Goal: Information Seeking & Learning: Find specific fact

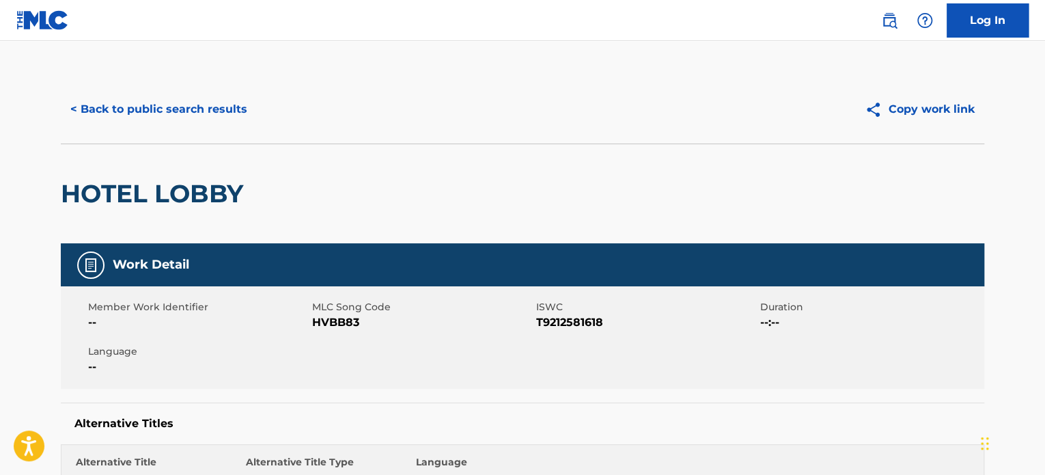
click at [163, 97] on button "< Back to public search results" at bounding box center [159, 109] width 196 height 34
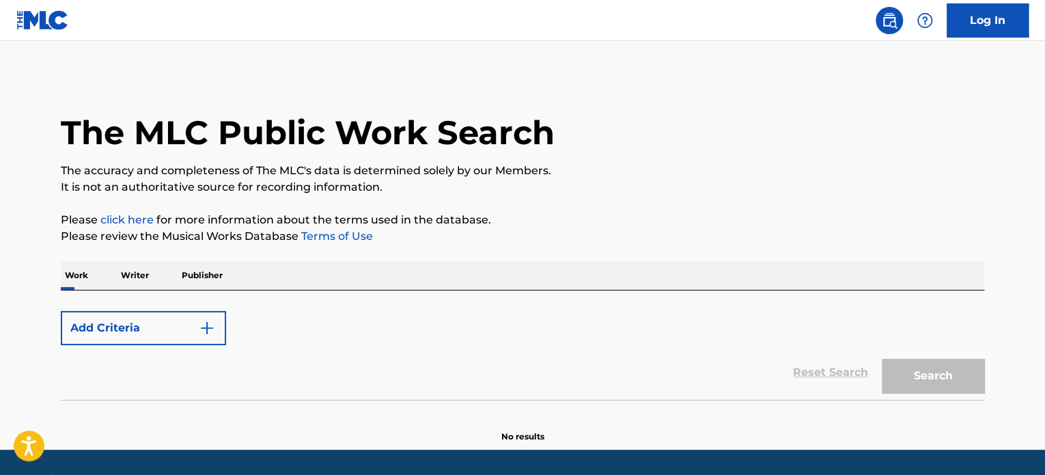
click at [169, 338] on button "Add Criteria" at bounding box center [143, 328] width 165 height 34
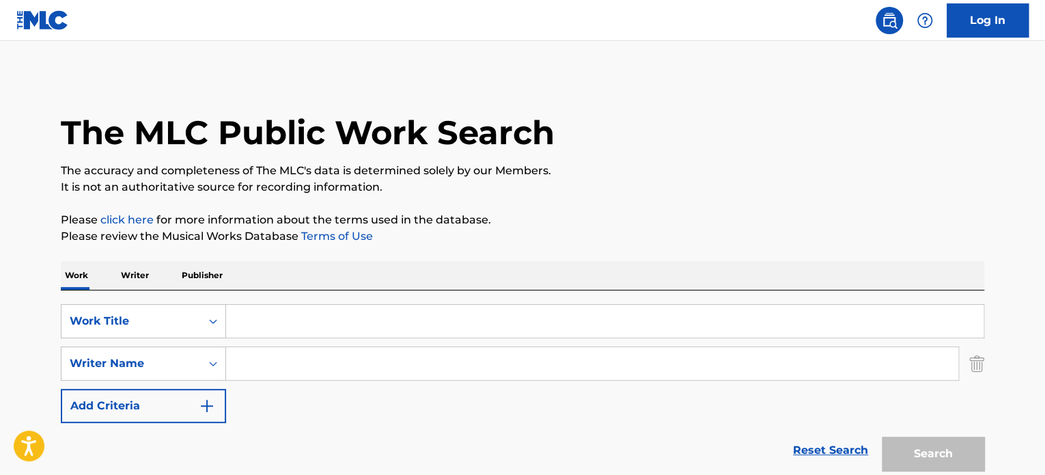
click at [768, 59] on main "The MLC Public Work Search The accuracy and completeness of The MLC's data is d…" at bounding box center [522, 284] width 1045 height 486
click at [281, 308] on input "Search Form" at bounding box center [605, 321] width 758 height 33
paste input "LOST!"
type input "LOST!"
click at [309, 353] on input "Search Form" at bounding box center [592, 363] width 732 height 33
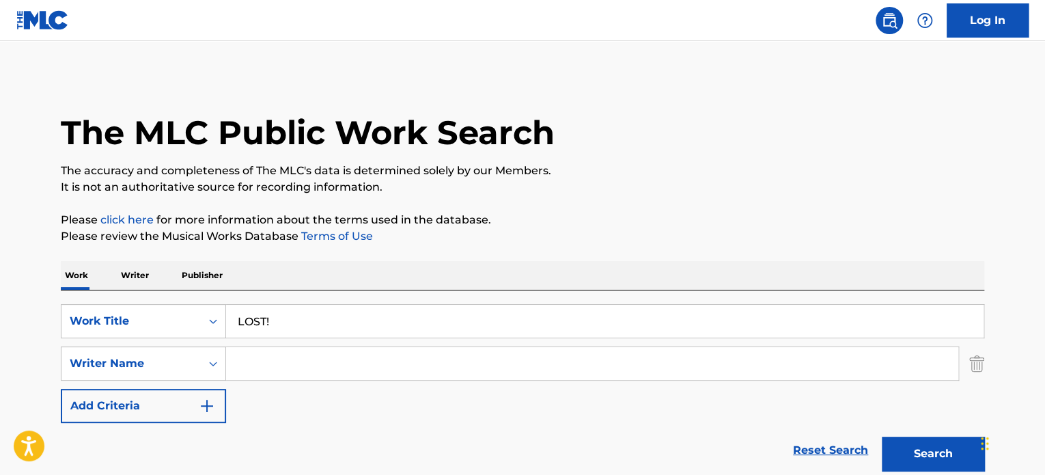
paste input "[PERSON_NAME]"
type input "[PERSON_NAME]"
click at [904, 450] on button "Search" at bounding box center [933, 454] width 102 height 34
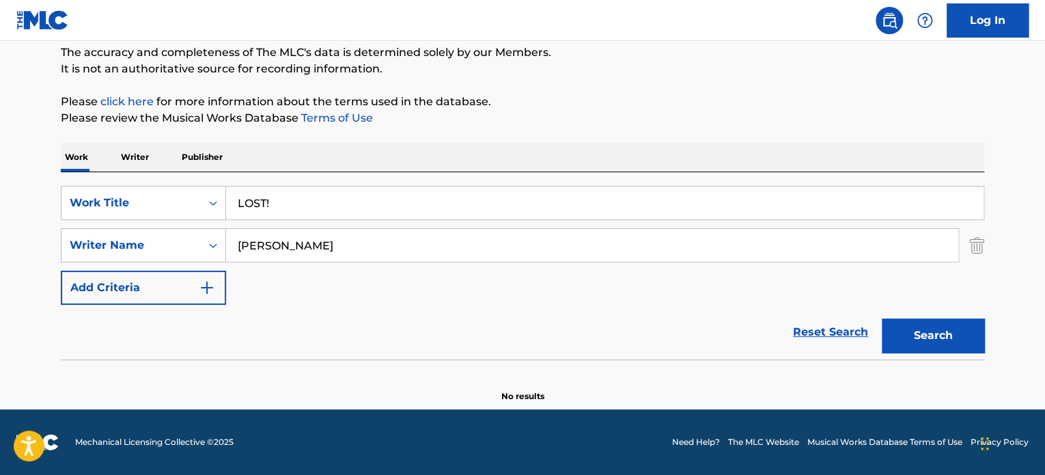
scroll to position [118, 0]
click at [284, 210] on input "LOST!" at bounding box center [605, 203] width 758 height 33
type input "LOST"
click at [882, 319] on button "Search" at bounding box center [933, 336] width 102 height 34
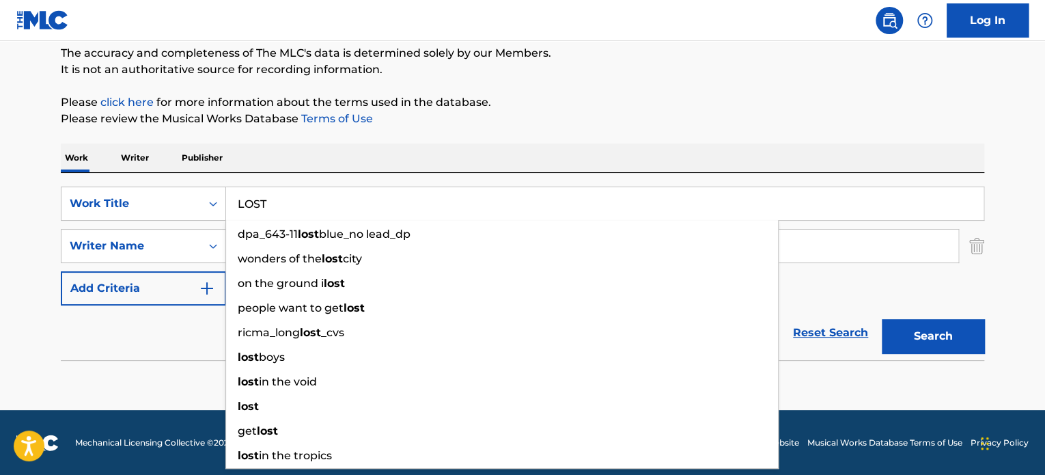
click at [113, 328] on div "Reset Search Search" at bounding box center [523, 332] width 924 height 55
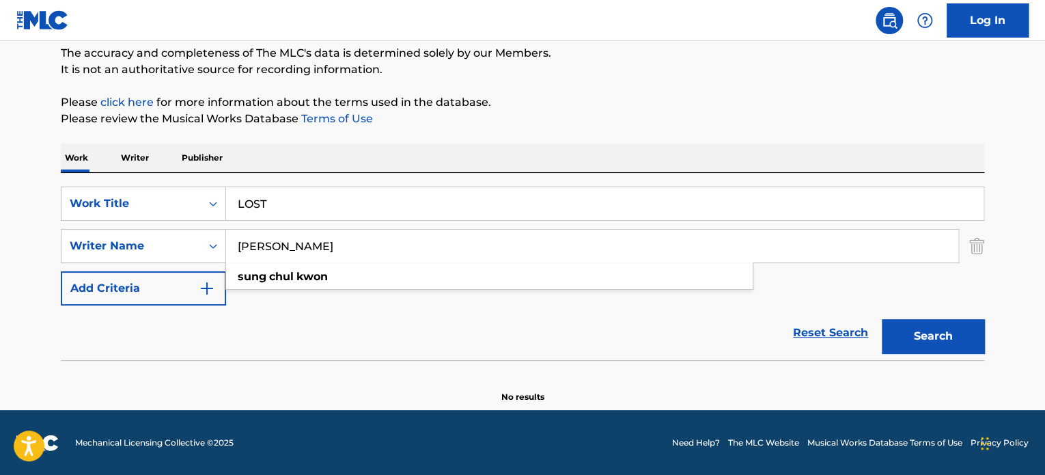
drag, startPoint x: 373, startPoint y: 245, endPoint x: 239, endPoint y: 286, distance: 139.8
click at [46, 229] on div "The MLC Public Work Search The accuracy and completeness of The MLC's data is d…" at bounding box center [522, 180] width 956 height 445
paste input "[PERSON_NAME]"
click at [922, 333] on button "Search" at bounding box center [933, 336] width 102 height 34
drag, startPoint x: 333, startPoint y: 236, endPoint x: 49, endPoint y: 261, distance: 285.3
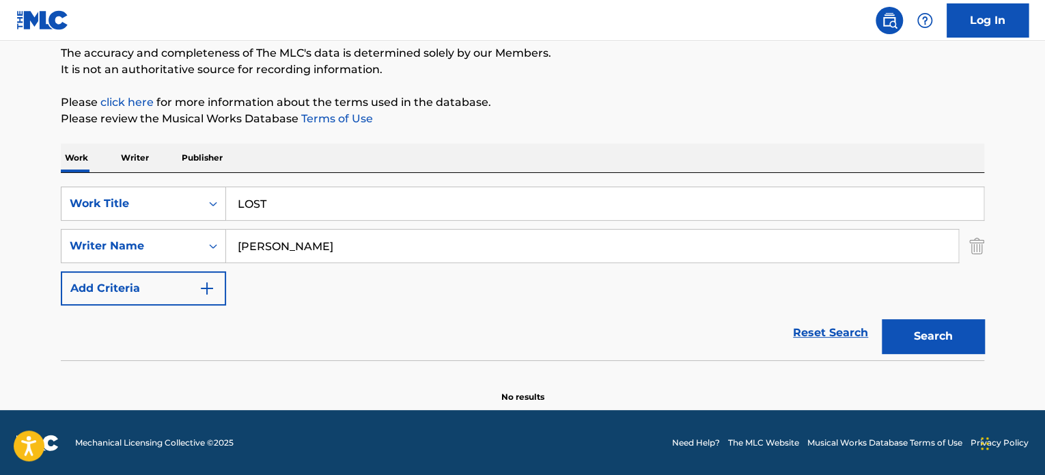
click at [118, 264] on div "SearchWithCriteria304b371b-ac5c-4a24-9d4a-47ad6f974e6c Work Title LOST SearchWi…" at bounding box center [523, 246] width 924 height 119
paste input "[PERSON_NAME]"
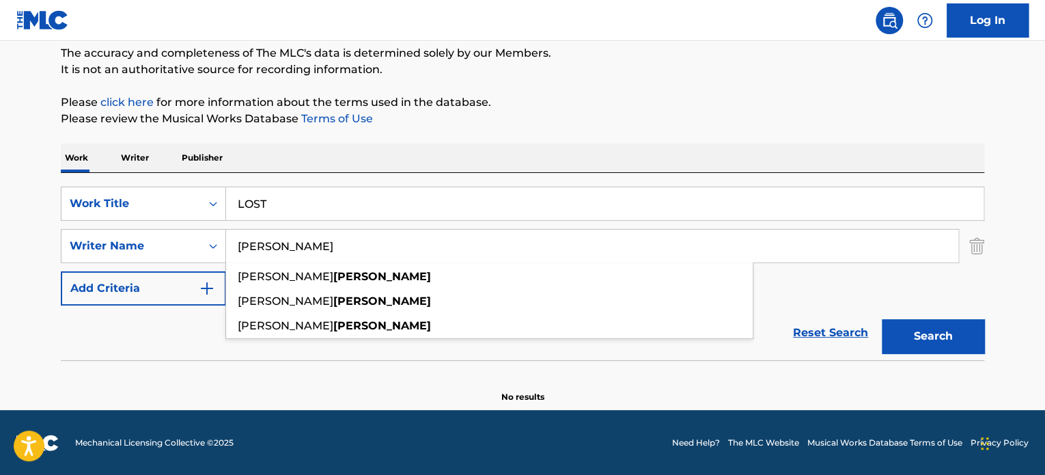
type input "[PERSON_NAME]"
click at [946, 330] on button "Search" at bounding box center [933, 336] width 102 height 34
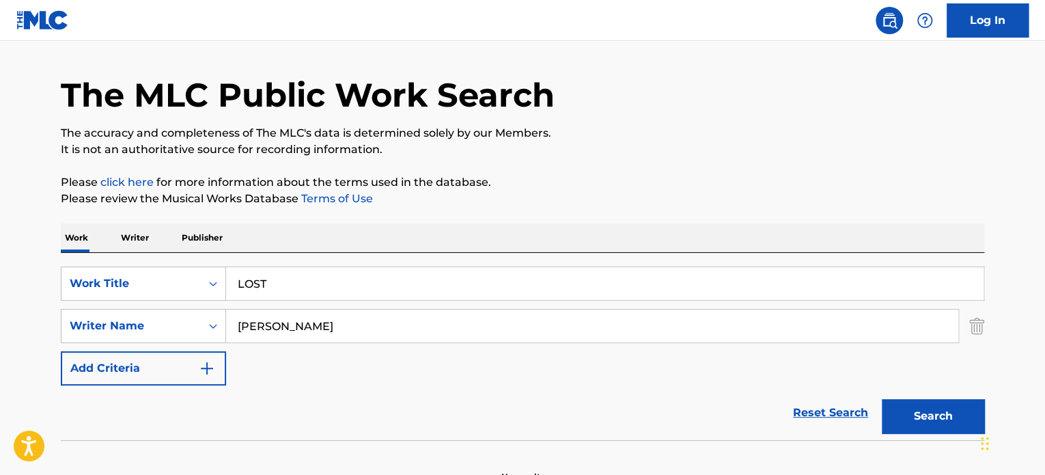
scroll to position [0, 0]
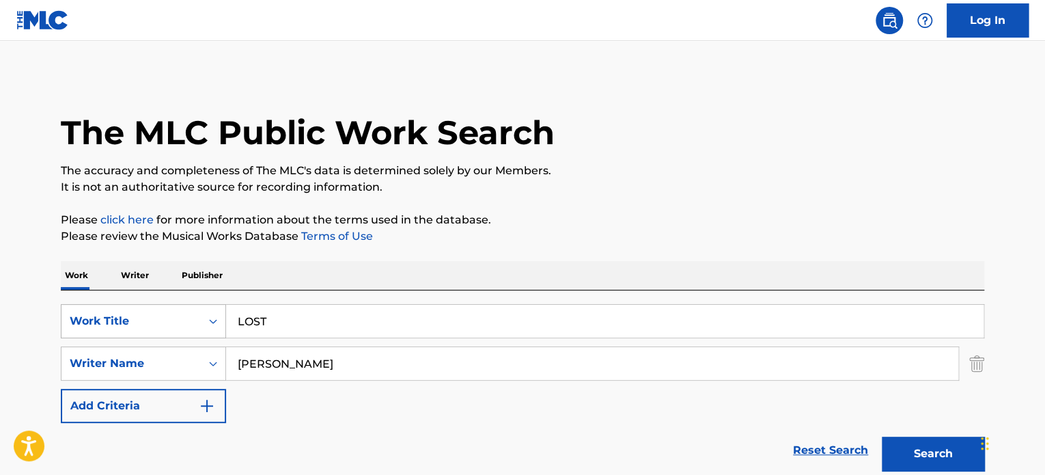
drag, startPoint x: 281, startPoint y: 324, endPoint x: 138, endPoint y: 311, distance: 144.1
click at [107, 309] on div "SearchWithCriteria304b371b-ac5c-4a24-9d4a-47ad6f974e6c Work Title LOST" at bounding box center [523, 321] width 924 height 34
paste input "OUT OF NOWHERE"
type input "OUT OF NOWHERE"
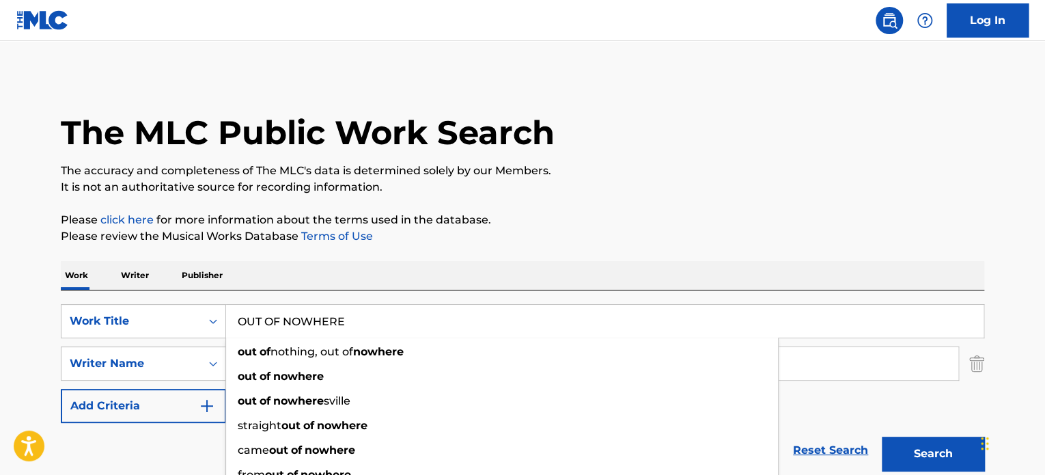
click at [711, 193] on p "It is not an authoritative source for recording information." at bounding box center [523, 187] width 924 height 16
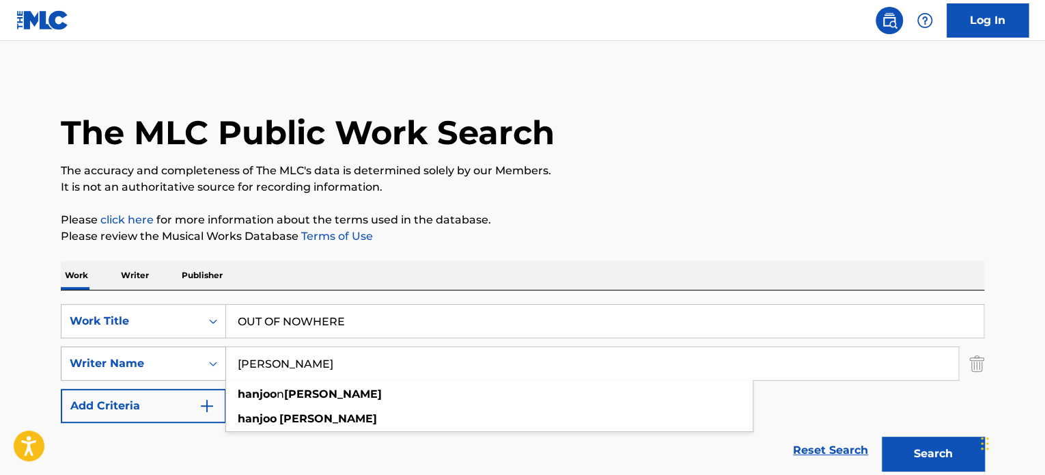
drag, startPoint x: 365, startPoint y: 356, endPoint x: 94, endPoint y: 353, distance: 270.6
click at [119, 353] on div "SearchWithCriteria0d77a4f8-a551-40ed-aa0d-80dbeac34eca Writer Name [PERSON_NAME…" at bounding box center [523, 363] width 924 height 34
paste input "[PERSON_NAME]"
type input "[PERSON_NAME]"
click at [896, 450] on button "Search" at bounding box center [933, 454] width 102 height 34
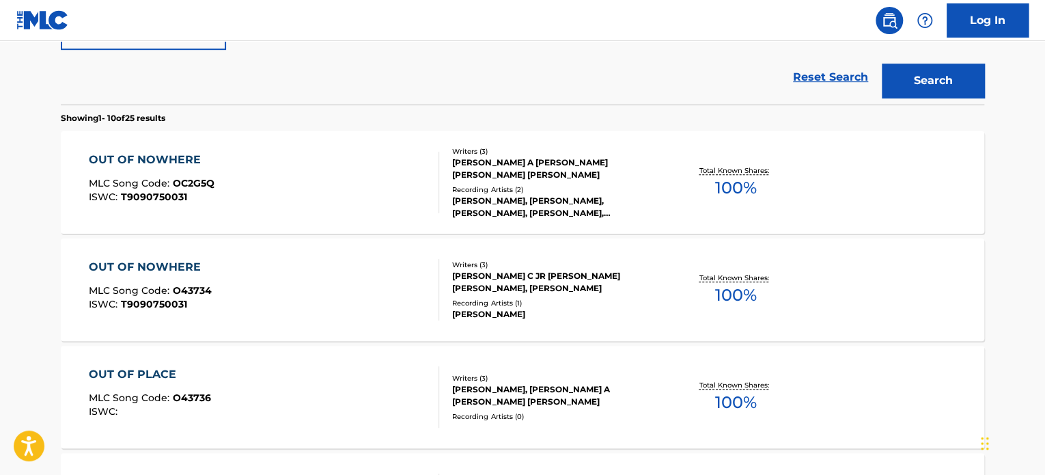
scroll to position [390, 0]
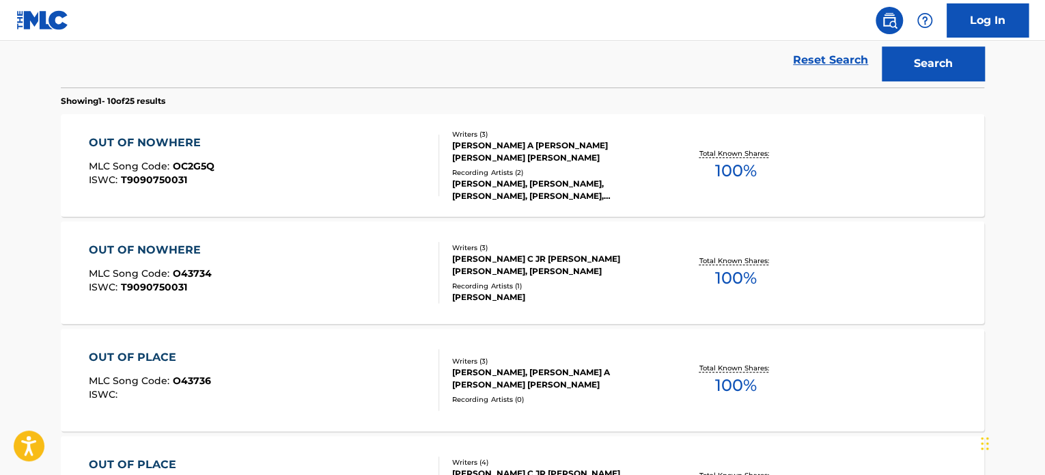
click at [486, 160] on div "[PERSON_NAME] A [PERSON_NAME] [PERSON_NAME] [PERSON_NAME]" at bounding box center [555, 151] width 206 height 25
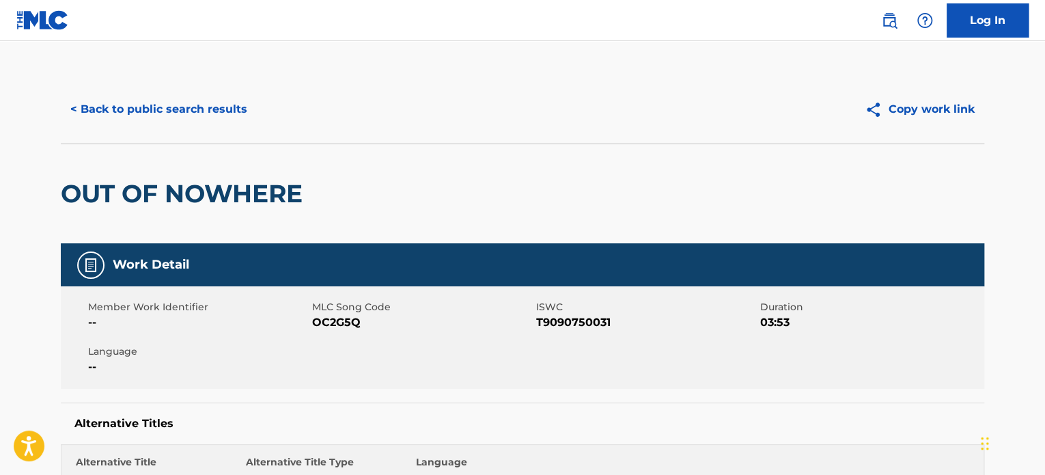
click at [199, 163] on div "OUT OF NOWHERE" at bounding box center [185, 193] width 249 height 99
click at [193, 99] on button "< Back to public search results" at bounding box center [159, 109] width 196 height 34
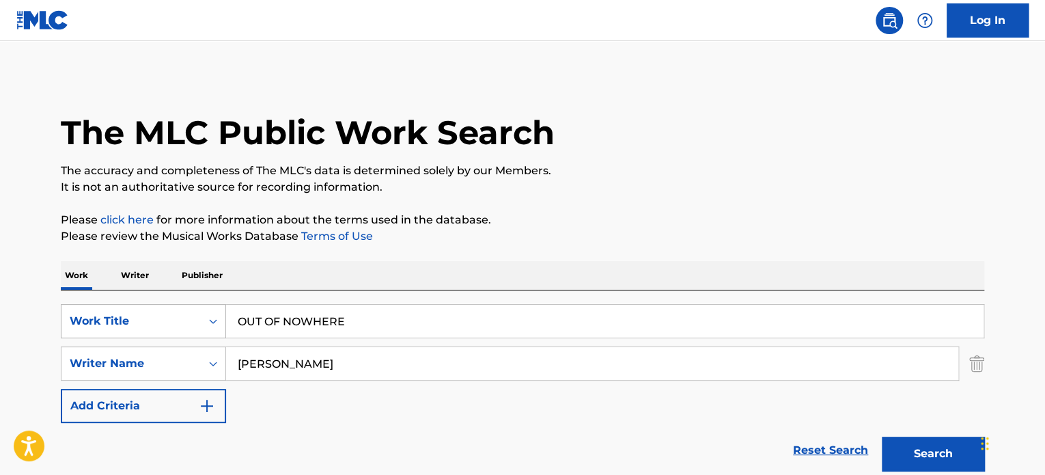
drag, startPoint x: 402, startPoint y: 322, endPoint x: 95, endPoint y: 306, distance: 307.8
click at [107, 307] on div "SearchWithCriteria304b371b-ac5c-4a24-9d4a-47ad6f974e6c Work Title OUT OF NOWHERE" at bounding box center [523, 321] width 924 height 34
paste input "LA TRAVIATA"
type input "LA TRAVIATA"
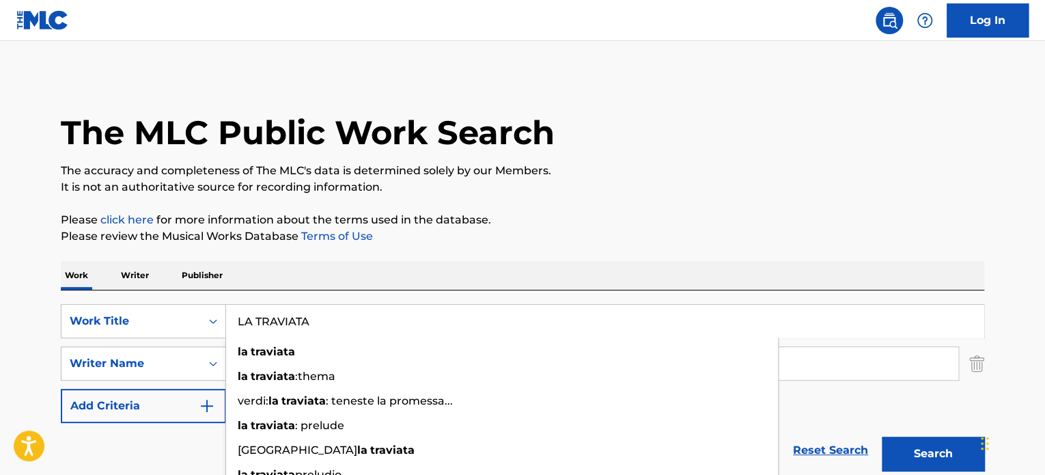
click at [635, 182] on p "It is not an authoritative source for recording information." at bounding box center [523, 187] width 924 height 16
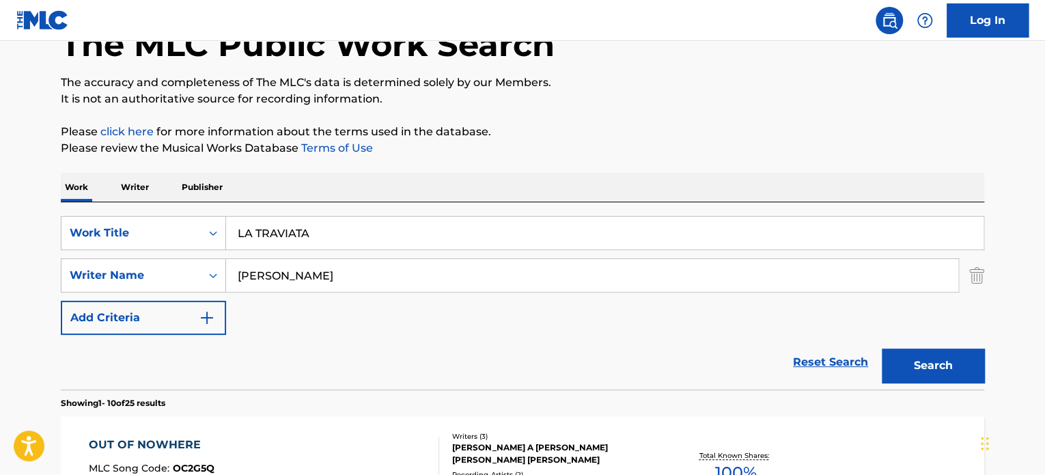
scroll to position [113, 0]
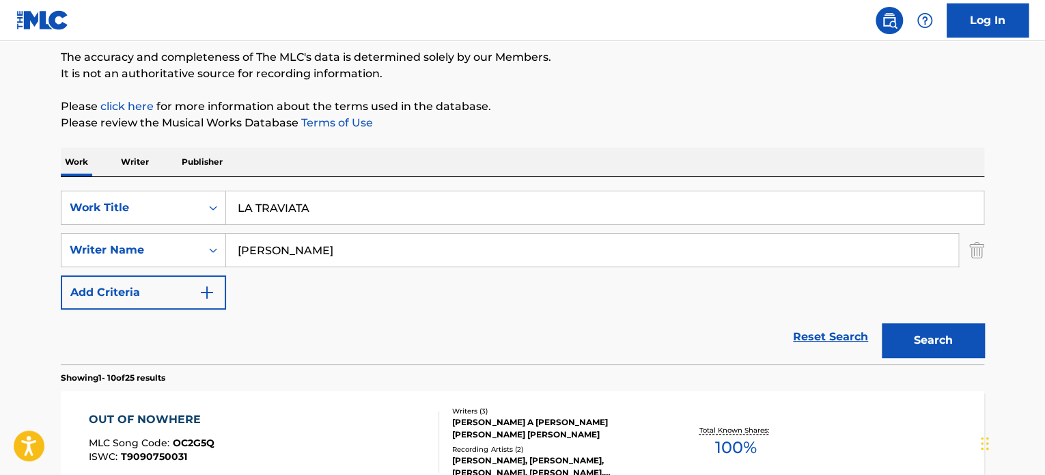
drag, startPoint x: 437, startPoint y: 248, endPoint x: 30, endPoint y: 257, distance: 407.3
click at [111, 257] on div "SearchWithCriteria0d77a4f8-a551-40ed-aa0d-80dbeac34eca Writer Name [PERSON_NAME]" at bounding box center [523, 250] width 924 height 34
paste input "[PERSON_NAME]"
type input "[PERSON_NAME]"
click at [877, 325] on div "Search" at bounding box center [929, 336] width 109 height 55
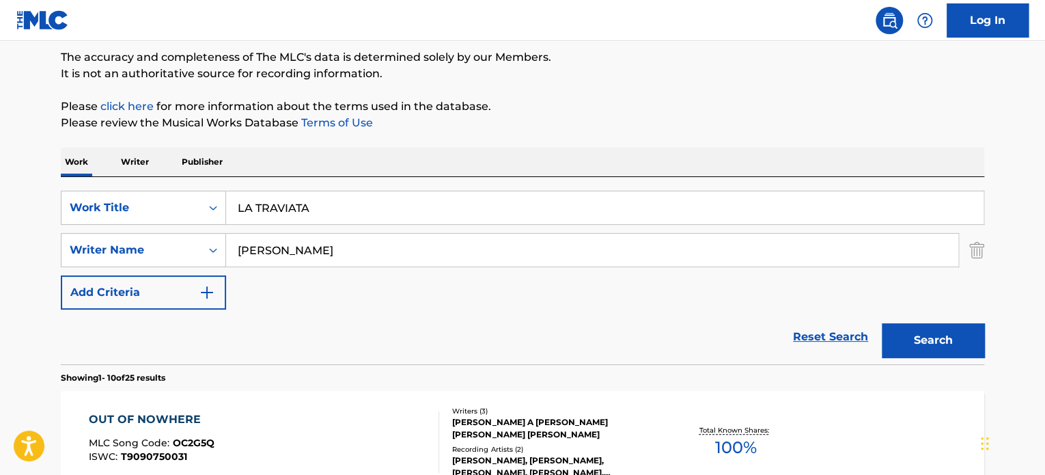
click at [932, 342] on button "Search" at bounding box center [933, 340] width 102 height 34
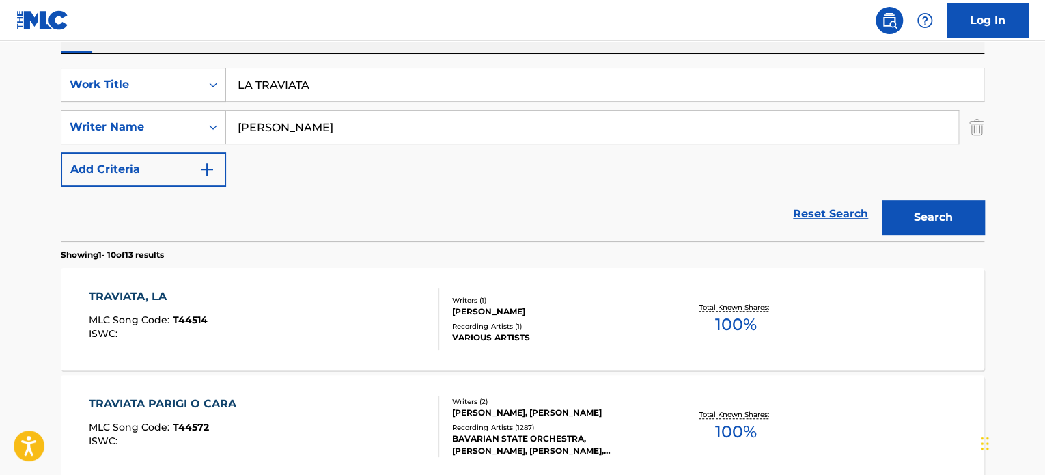
scroll to position [276, 0]
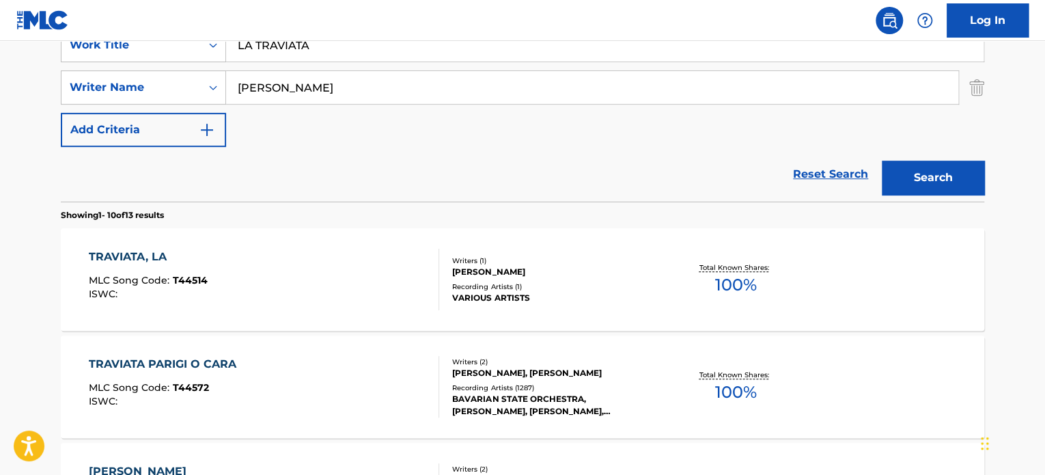
click at [497, 299] on div "VARIOUS ARTISTS" at bounding box center [555, 298] width 206 height 12
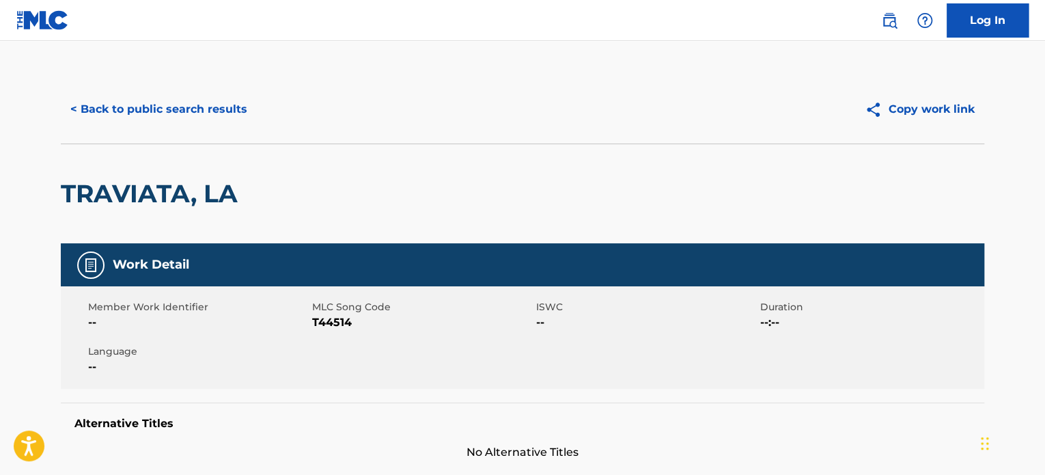
click at [169, 96] on button "< Back to public search results" at bounding box center [159, 109] width 196 height 34
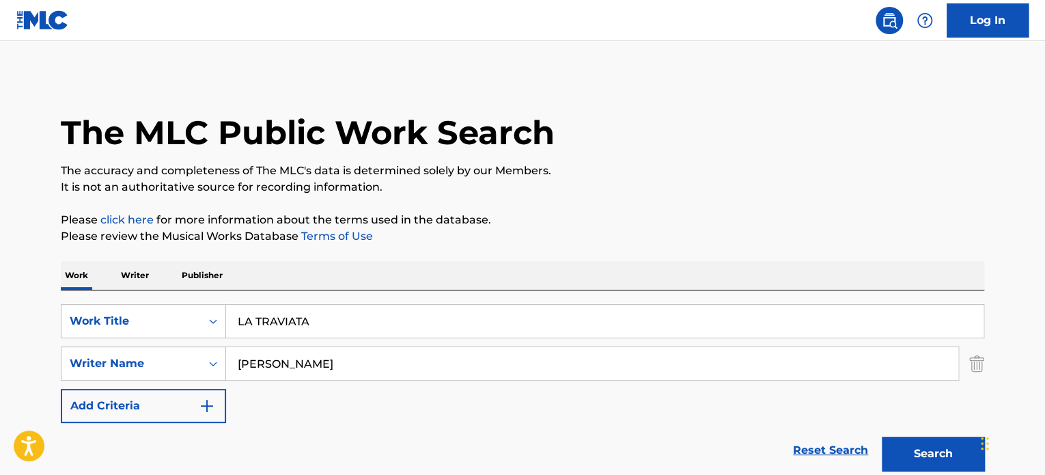
scroll to position [276, 0]
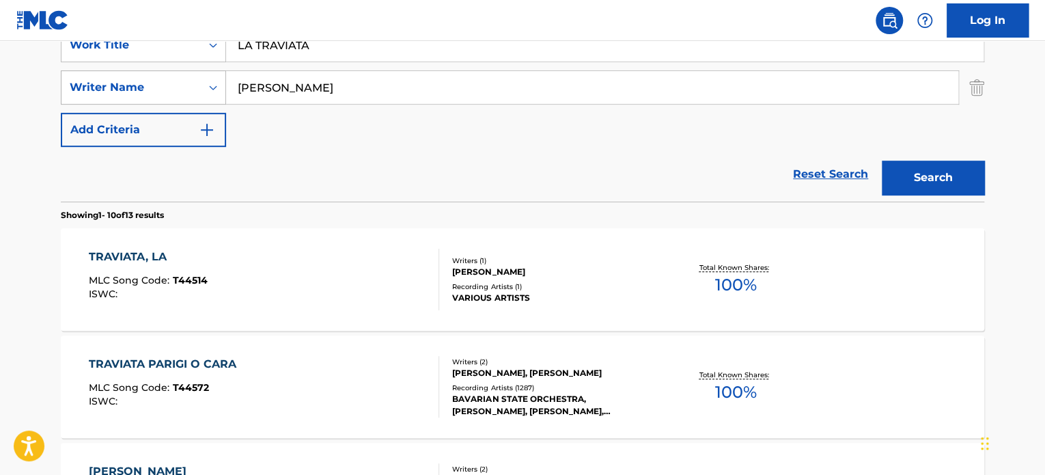
drag, startPoint x: 348, startPoint y: 93, endPoint x: 198, endPoint y: 92, distance: 150.3
click at [172, 77] on div "SearchWithCriteria0d77a4f8-a551-40ed-aa0d-80dbeac34eca Writer Name [PERSON_NAME]" at bounding box center [523, 87] width 924 height 34
paste input "[PERSON_NAME]"
type input "[PERSON_NAME]"
click at [949, 188] on button "Search" at bounding box center [933, 178] width 102 height 34
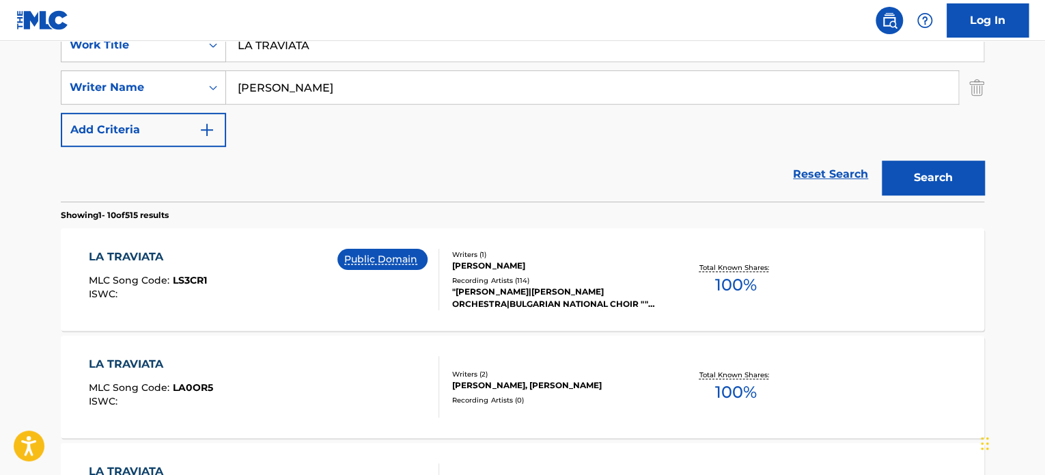
click at [454, 284] on div "Recording Artists ( 114 )" at bounding box center [555, 280] width 206 height 10
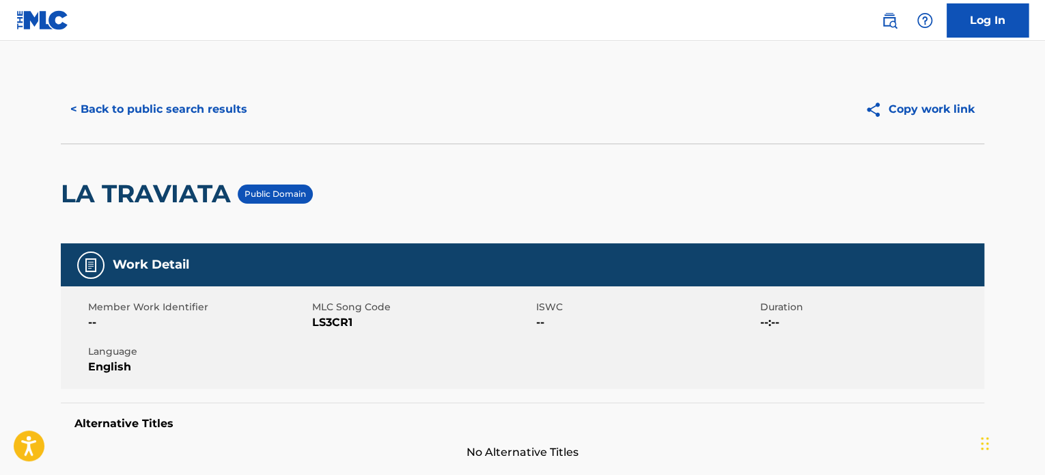
click at [148, 98] on button "< Back to public search results" at bounding box center [159, 109] width 196 height 34
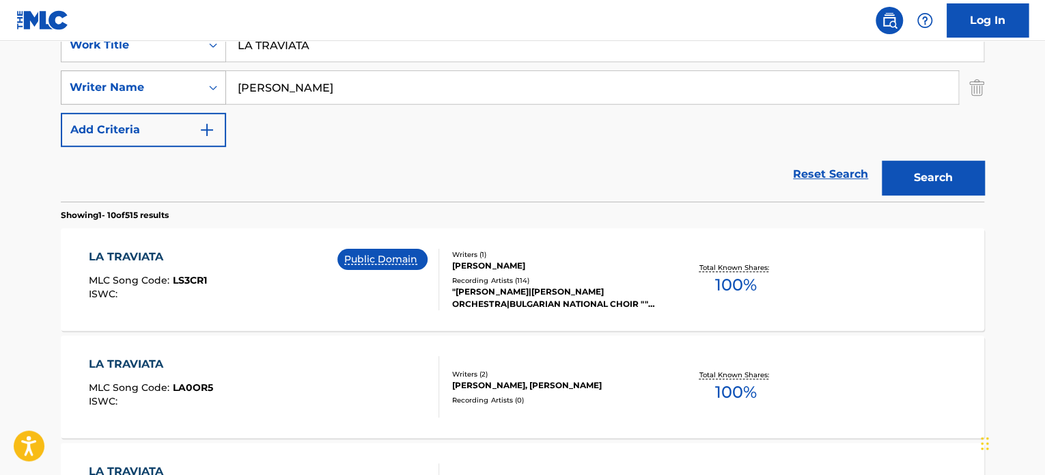
drag, startPoint x: 354, startPoint y: 87, endPoint x: 181, endPoint y: 76, distance: 173.2
click at [199, 81] on div "SearchWithCriteria0d77a4f8-a551-40ed-aa0d-80dbeac34eca Writer Name [PERSON_NAME]" at bounding box center [523, 87] width 924 height 34
paste input "[PERSON_NAME]"
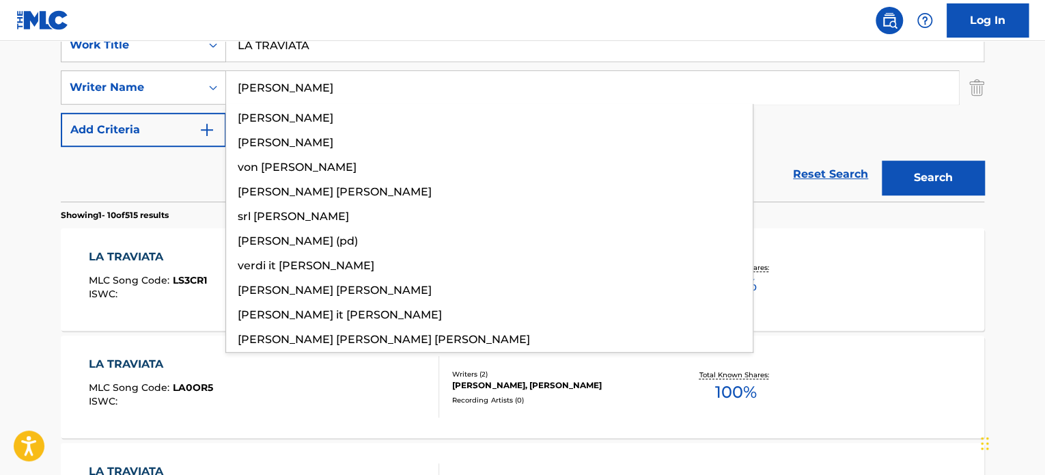
type input "[PERSON_NAME]"
click at [972, 174] on button "Search" at bounding box center [933, 178] width 102 height 34
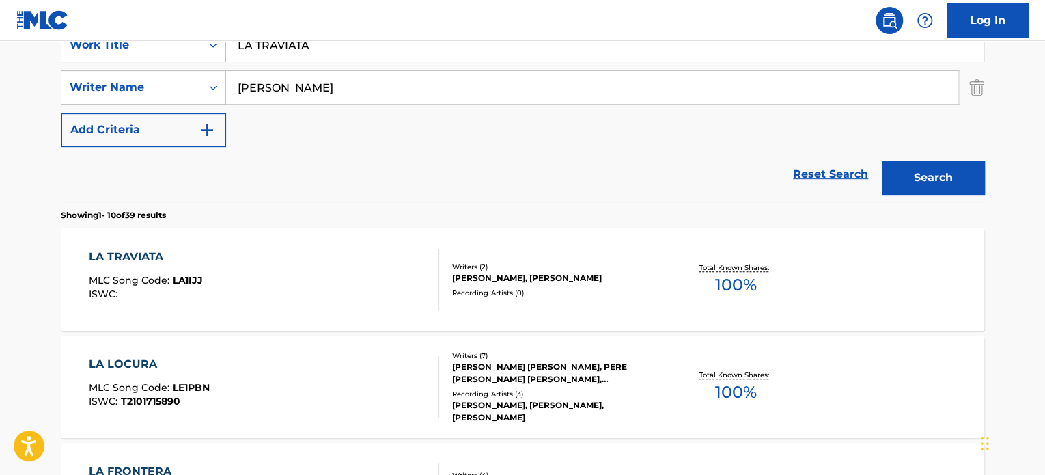
click at [515, 275] on div "[PERSON_NAME], [PERSON_NAME]" at bounding box center [555, 278] width 206 height 12
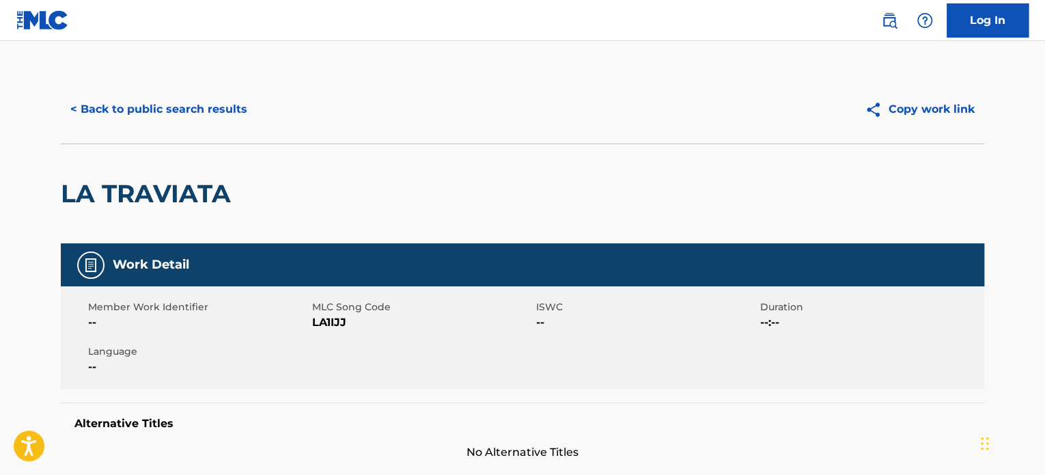
click at [190, 148] on div "LA TRAVIATA" at bounding box center [149, 193] width 177 height 99
click at [186, 119] on button "< Back to public search results" at bounding box center [159, 109] width 196 height 34
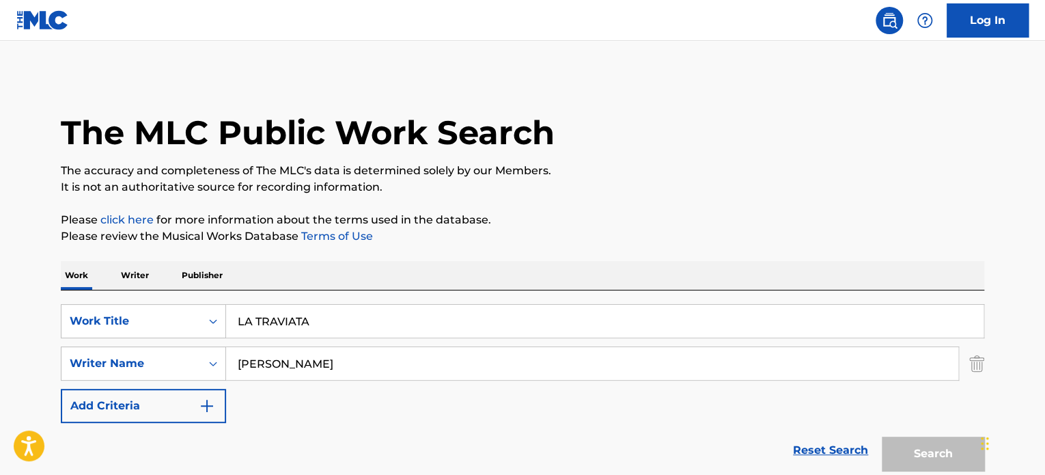
scroll to position [276, 0]
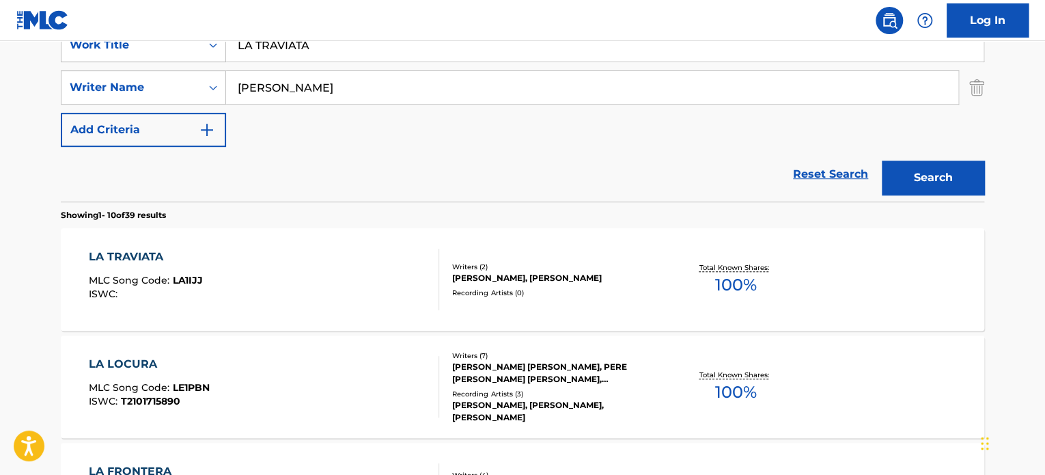
drag, startPoint x: 336, startPoint y: 81, endPoint x: 124, endPoint y: 65, distance: 213.1
click at [141, 65] on div "SearchWithCriteria304b371b-ac5c-4a24-9d4a-47ad6f974e6c Work Title LA TRAVIATA S…" at bounding box center [523, 87] width 924 height 119
paste input "avid [PERSON_NAME]"
type input "[PERSON_NAME] [PERSON_NAME]"
click at [161, 180] on div "Reset Search Search" at bounding box center [523, 174] width 924 height 55
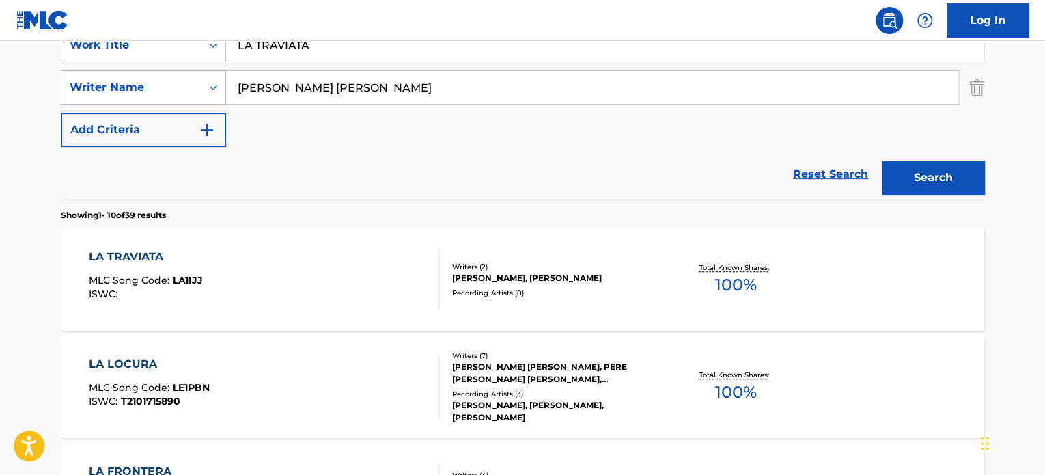
drag, startPoint x: 205, startPoint y: 43, endPoint x: 122, endPoint y: 73, distance: 88.0
click at [94, 43] on div "SearchWithCriteria304b371b-ac5c-4a24-9d4a-47ad6f974e6c Work Title LA TRAVIATA" at bounding box center [523, 45] width 924 height 34
paste input "[PERSON_NAME]"
click at [904, 182] on button "Search" at bounding box center [933, 178] width 102 height 34
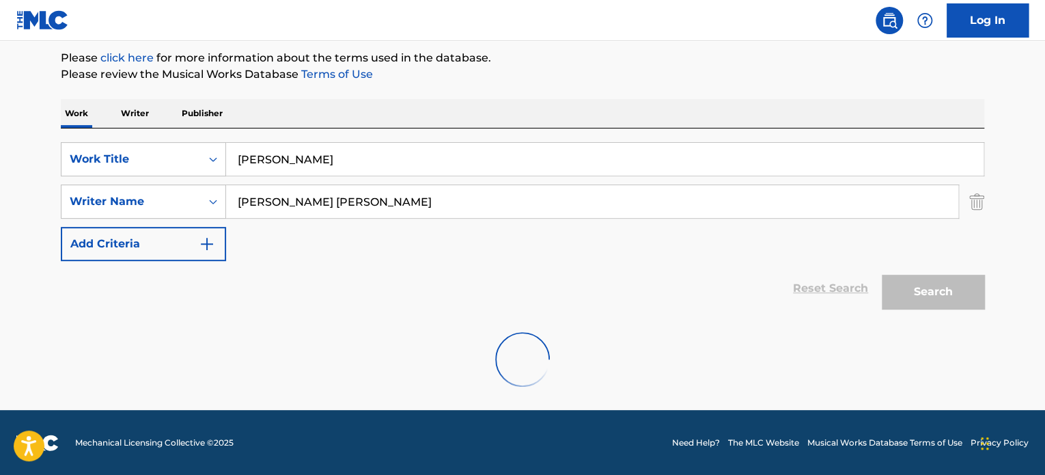
scroll to position [118, 0]
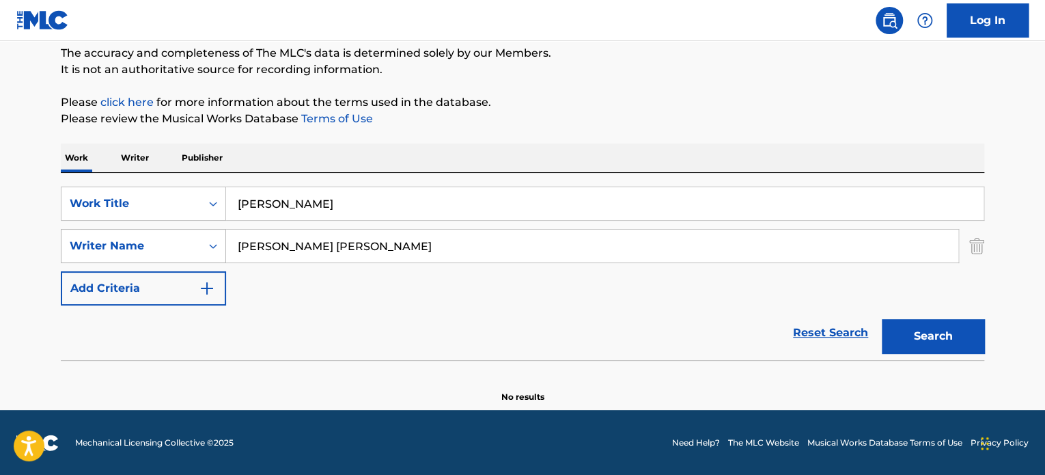
click at [159, 243] on div "SearchWithCriteria0d77a4f8-a551-40ed-aa0d-80dbeac34eca Writer Name [PERSON_NAME…" at bounding box center [523, 246] width 924 height 34
drag, startPoint x: 321, startPoint y: 206, endPoint x: 121, endPoint y: 180, distance: 201.8
click at [178, 192] on div "SearchWithCriteria304b371b-ac5c-4a24-9d4a-47ad6f974e6c Work Title [PERSON_NAME]" at bounding box center [523, 204] width 924 height 34
paste input "CALL ME"
type input "CALL ME"
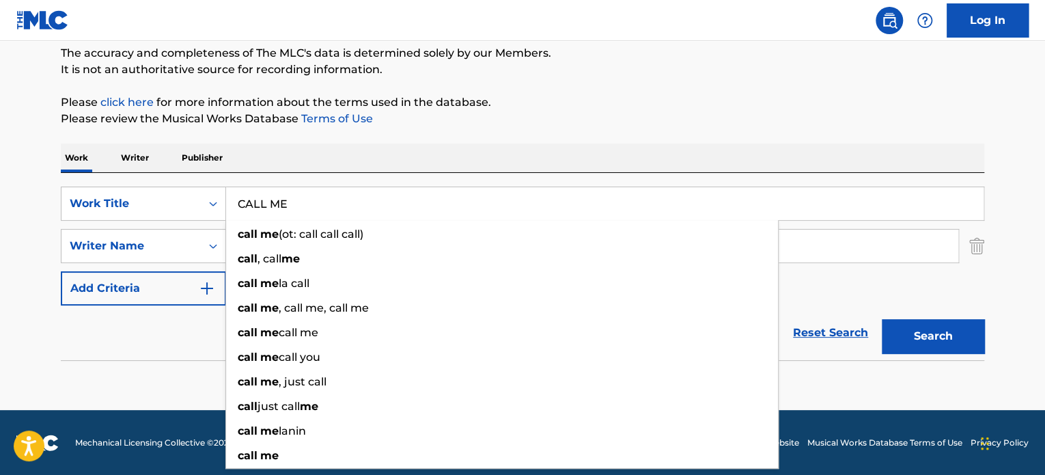
click at [197, 351] on div "Reset Search Search" at bounding box center [523, 332] width 924 height 55
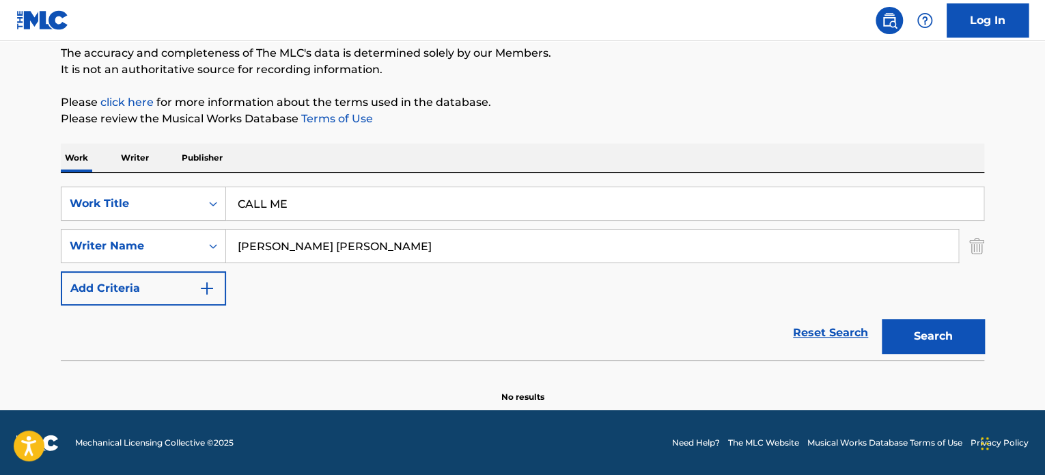
drag, startPoint x: 446, startPoint y: 247, endPoint x: 42, endPoint y: 234, distance: 404.7
click at [42, 234] on main "The MLC Public Work Search The accuracy and completeness of The MLC's data is d…" at bounding box center [522, 166] width 1045 height 486
paste input "[PERSON_NAME]"
type input "[PERSON_NAME]"
drag, startPoint x: 925, startPoint y: 344, endPoint x: 760, endPoint y: 346, distance: 164.7
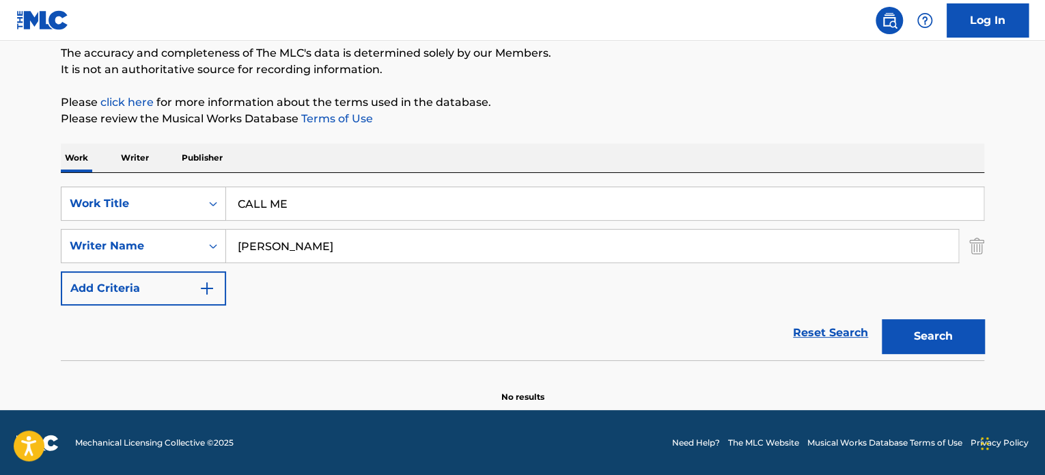
click at [924, 344] on button "Search" at bounding box center [933, 336] width 102 height 34
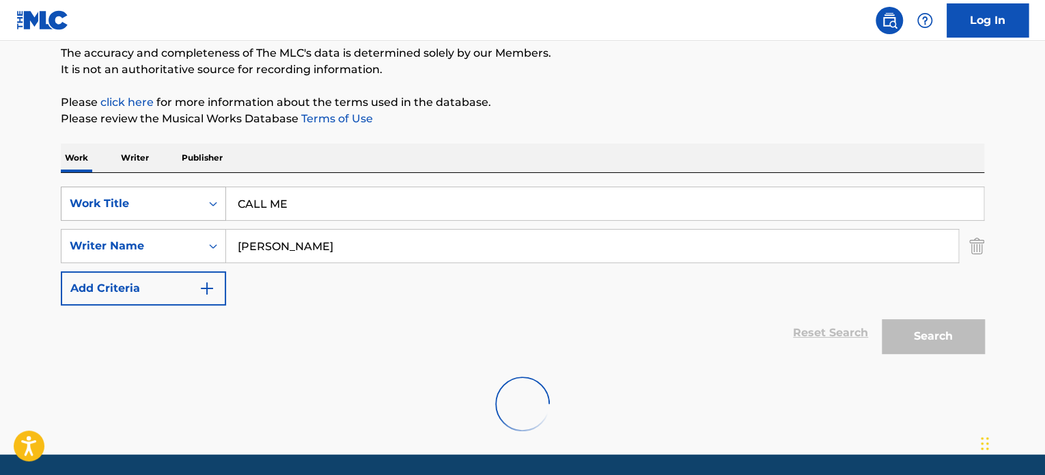
drag, startPoint x: 339, startPoint y: 204, endPoint x: 120, endPoint y: 191, distance: 219.7
click at [120, 191] on div "SearchWithCriteria304b371b-ac5c-4a24-9d4a-47ad6f974e6c Work Title CALL ME" at bounding box center [523, 204] width 924 height 34
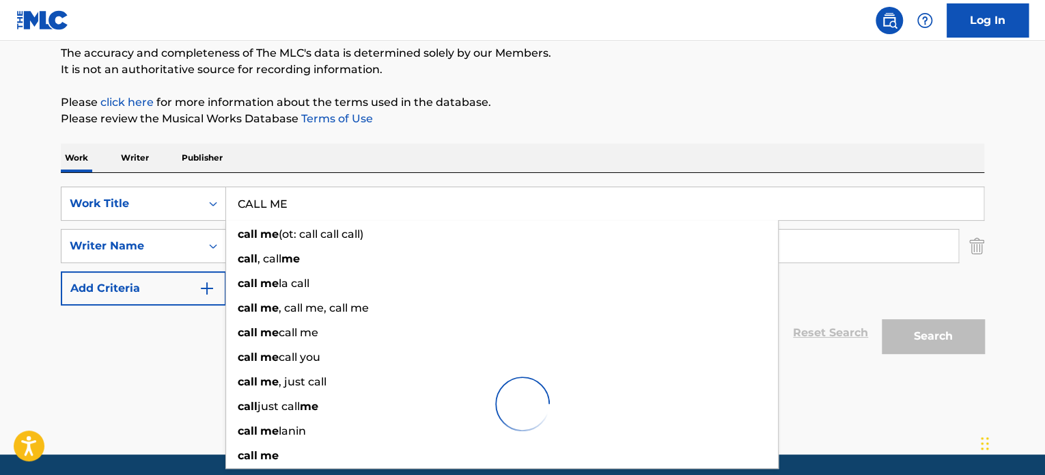
click at [130, 370] on div at bounding box center [523, 403] width 924 height 87
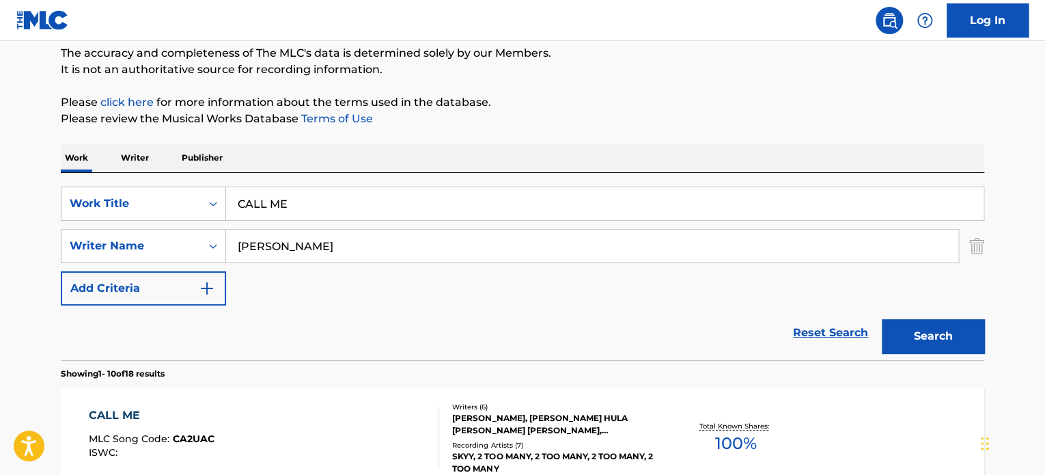
scroll to position [232, 0]
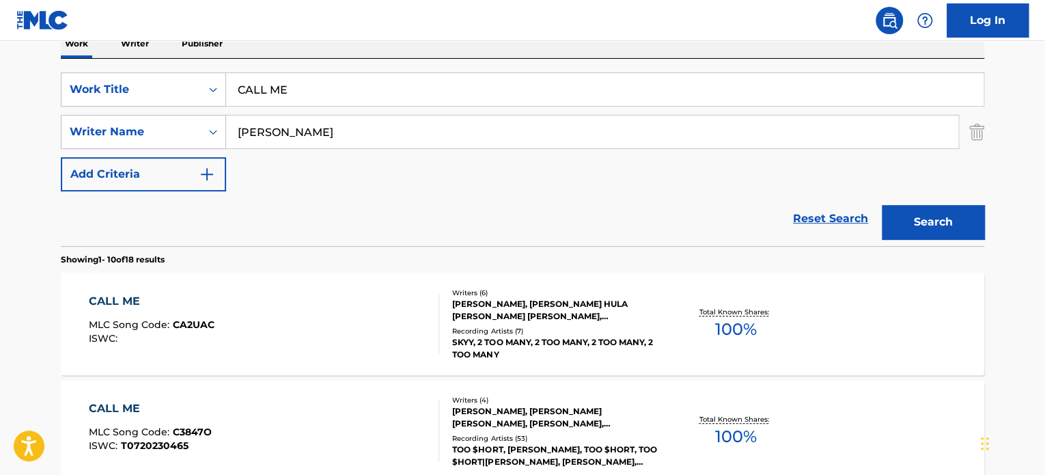
click at [592, 301] on div "[PERSON_NAME], [PERSON_NAME] HULA [PERSON_NAME] [PERSON_NAME], [PERSON_NAME], […" at bounding box center [555, 310] width 206 height 25
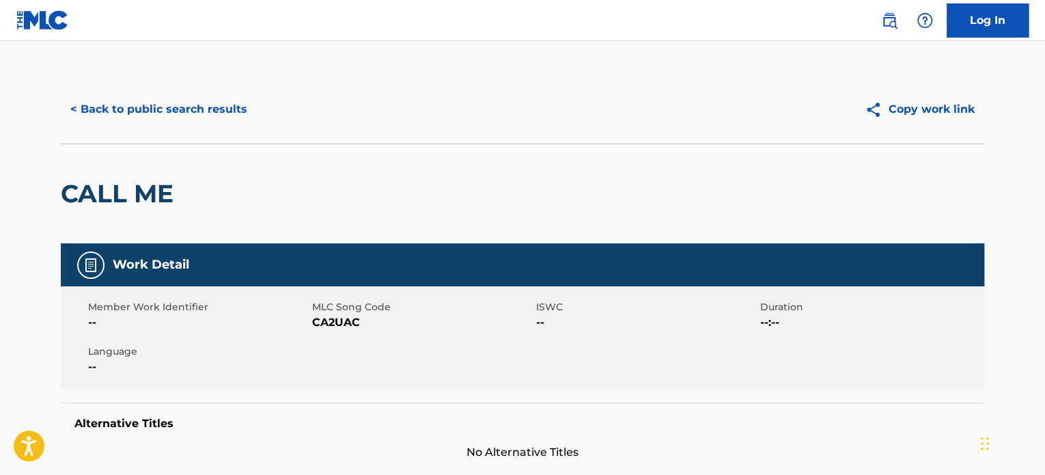
click at [188, 123] on button "< Back to public search results" at bounding box center [159, 109] width 196 height 34
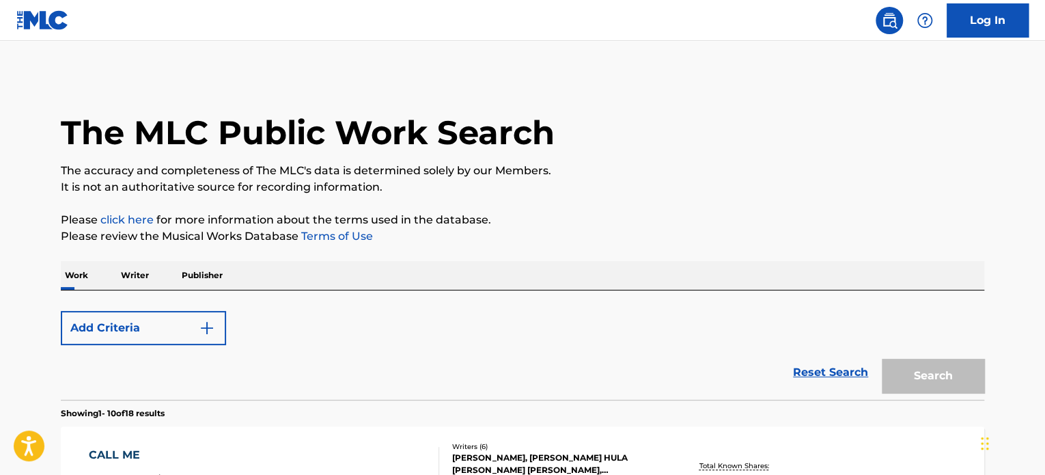
scroll to position [232, 0]
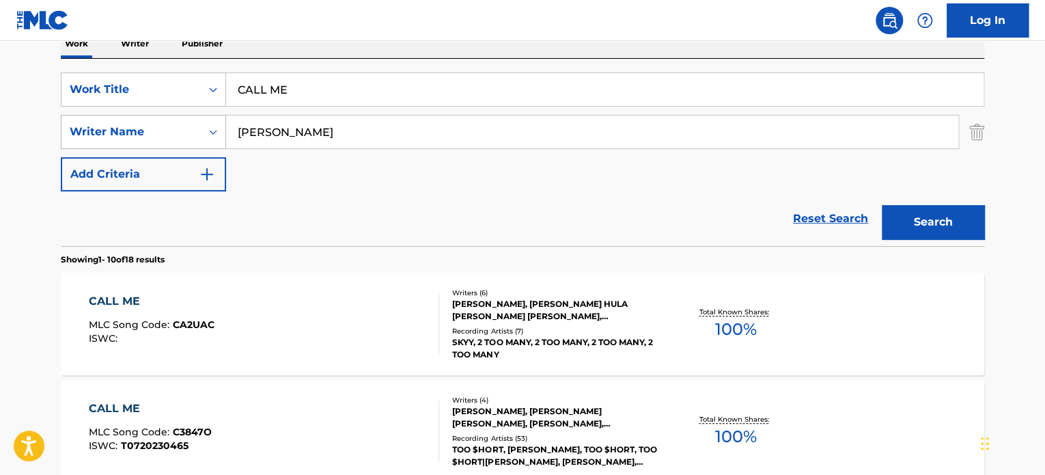
drag, startPoint x: 338, startPoint y: 136, endPoint x: 171, endPoint y: 122, distance: 167.3
click at [125, 113] on div "SearchWithCriteria304b371b-ac5c-4a24-9d4a-47ad6f974e6c Work Title CALL ME Searc…" at bounding box center [523, 131] width 924 height 119
paste input "[PERSON_NAME] [PERSON_NAME]"
type input "[PERSON_NAME] [PERSON_NAME]"
click at [909, 223] on button "Search" at bounding box center [933, 222] width 102 height 34
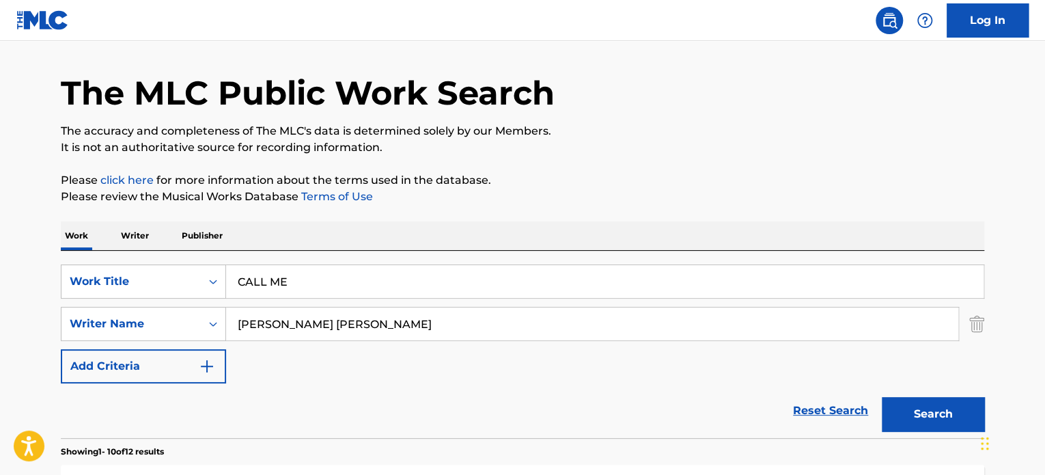
scroll to position [0, 0]
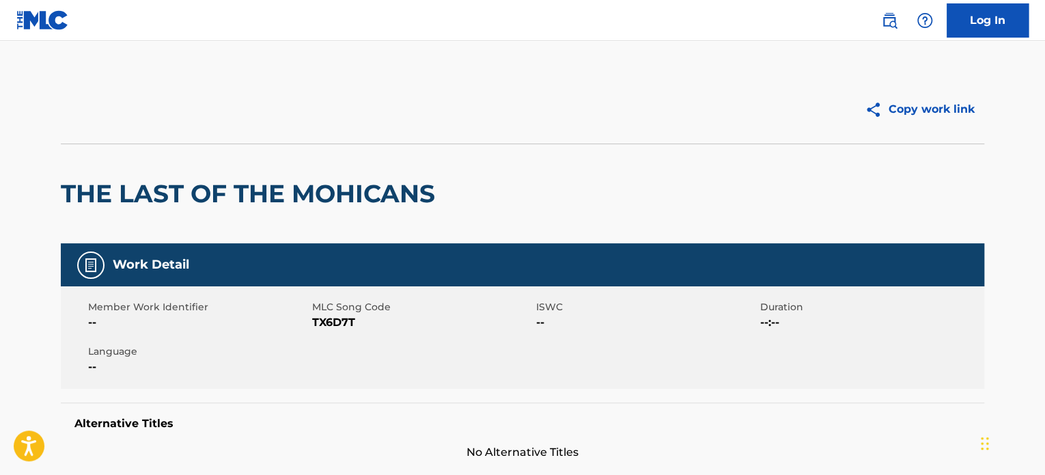
click at [885, 25] on img at bounding box center [889, 20] width 16 height 16
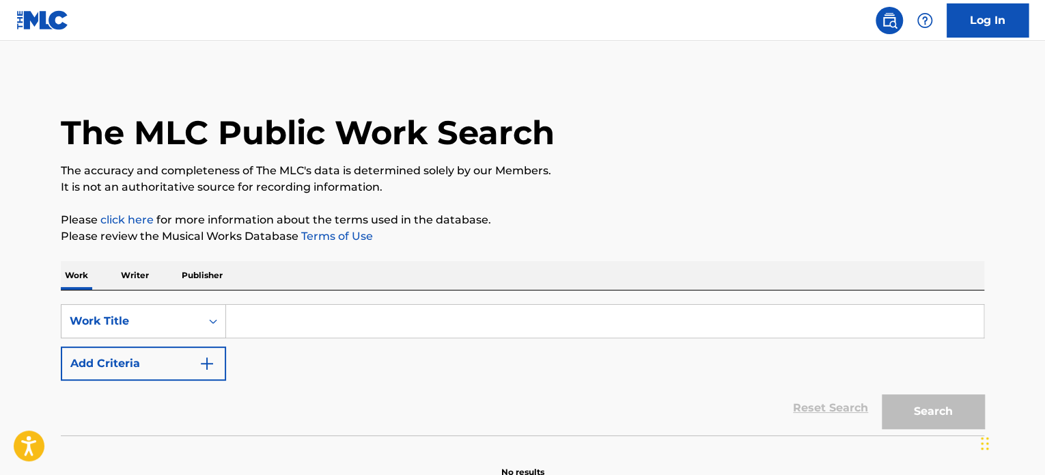
click at [279, 311] on input "Search Form" at bounding box center [605, 321] width 758 height 33
paste input "CALL ME"
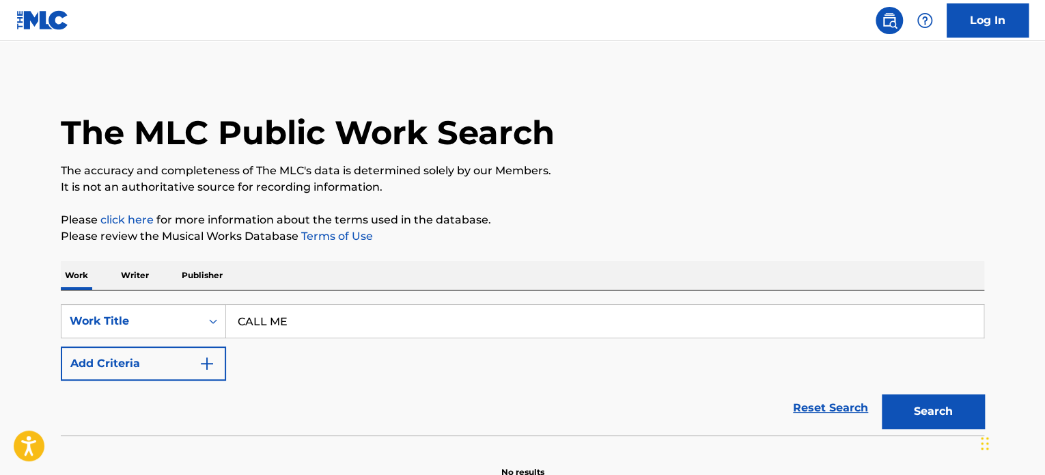
type input "CALL ME"
click at [167, 363] on button "Add Criteria" at bounding box center [143, 363] width 165 height 34
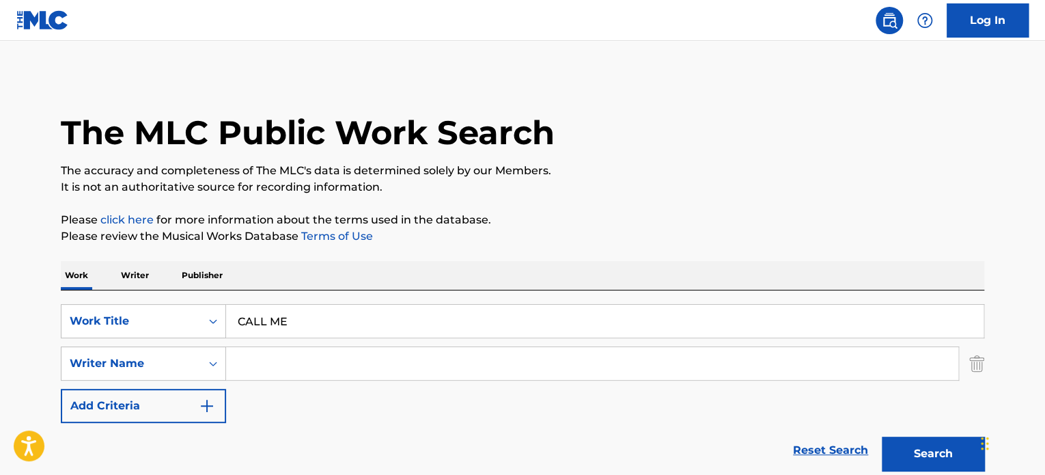
click at [300, 376] on input "Search Form" at bounding box center [592, 363] width 732 height 33
paste input "KIMBERLY JONES"
type input "KIMBERLY JONES"
click at [882, 437] on button "Search" at bounding box center [933, 454] width 102 height 34
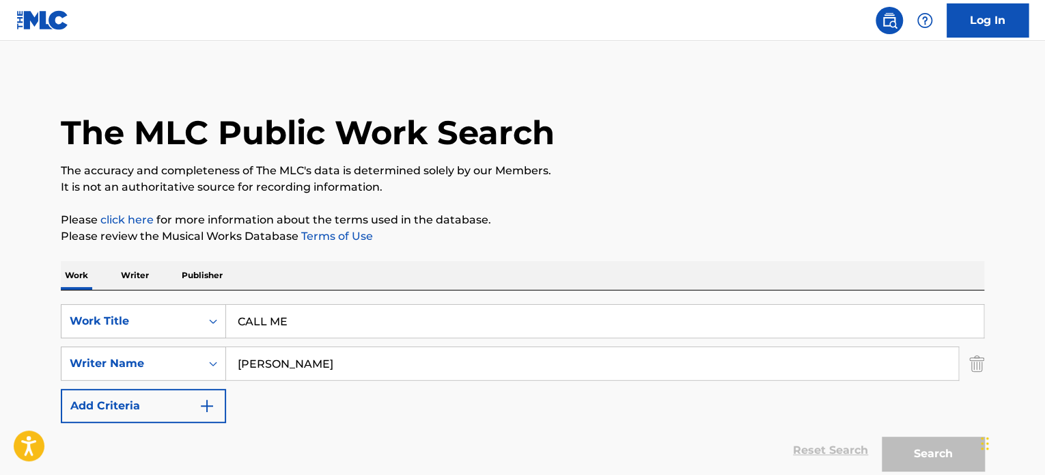
scroll to position [162, 0]
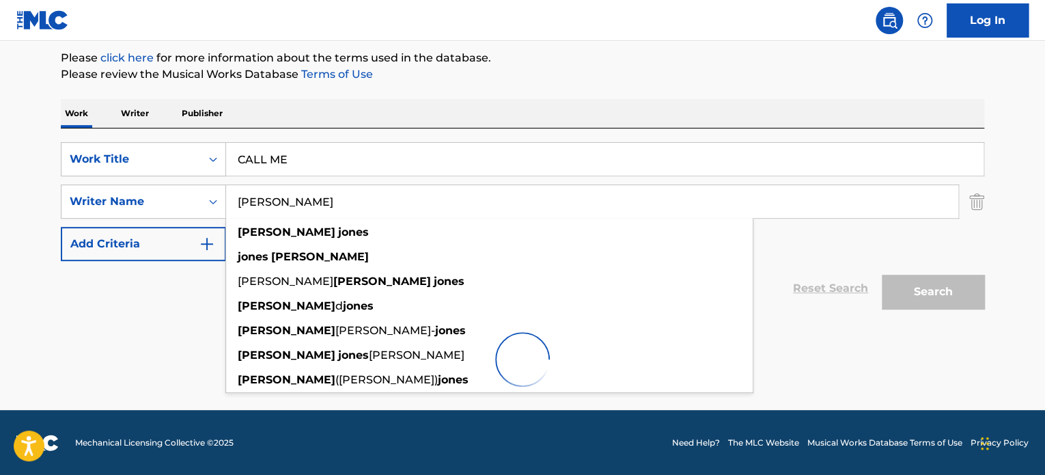
click at [32, 290] on main "The MLC Public Work Search The accuracy and completeness of The MLC's data is d…" at bounding box center [522, 144] width 1045 height 531
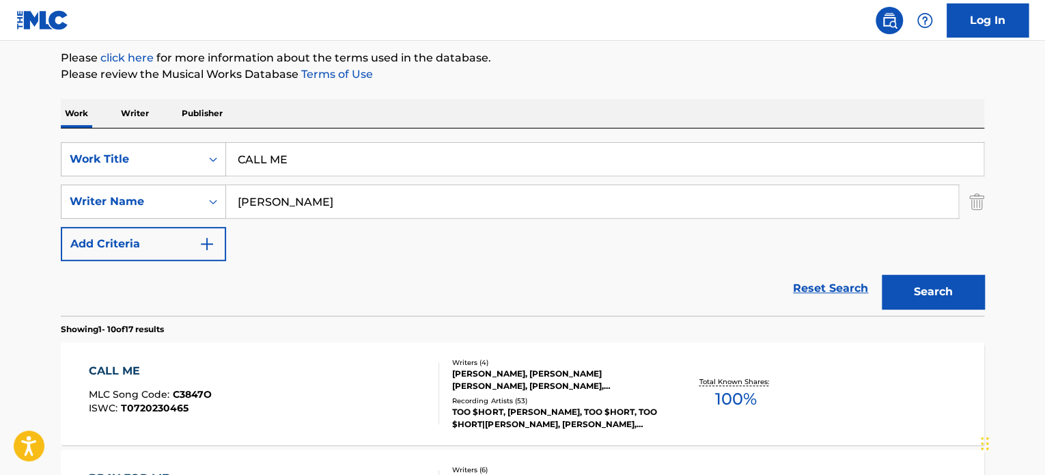
click at [509, 411] on div "TOO $HORT, [PERSON_NAME], TOO $HORT, TOO $HORT|[PERSON_NAME], [PERSON_NAME],[PE…" at bounding box center [555, 418] width 206 height 25
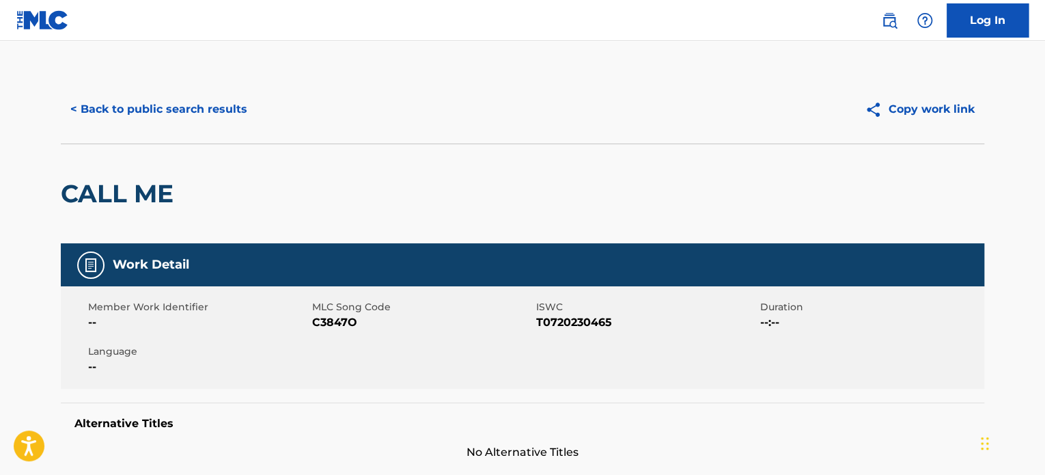
click at [170, 125] on button "< Back to public search results" at bounding box center [159, 109] width 196 height 34
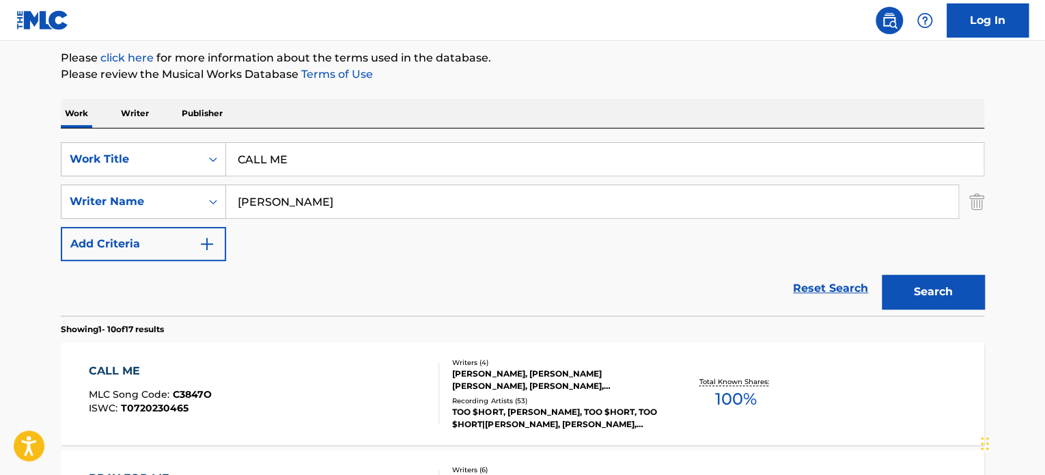
drag, startPoint x: 102, startPoint y: 144, endPoint x: 253, endPoint y: 205, distance: 162.8
click at [79, 148] on div "SearchWithCriteria1f322eaa-ddc1-4c46-8885-dc6e0b677982 Work Title CALL ME Searc…" at bounding box center [523, 201] width 924 height 119
paste input "IZELL STATON"
type input "IZELL STATON"
drag, startPoint x: 337, startPoint y: 166, endPoint x: 118, endPoint y: 120, distance: 224.2
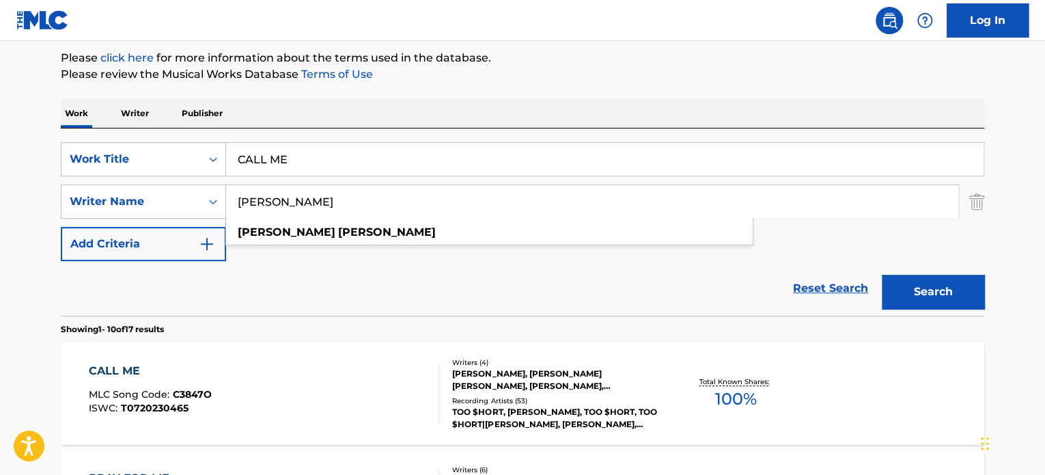
paste input "First 48 Pt. 2"
type input "First 48 Pt. 2"
click at [894, 289] on button "Search" at bounding box center [933, 292] width 102 height 34
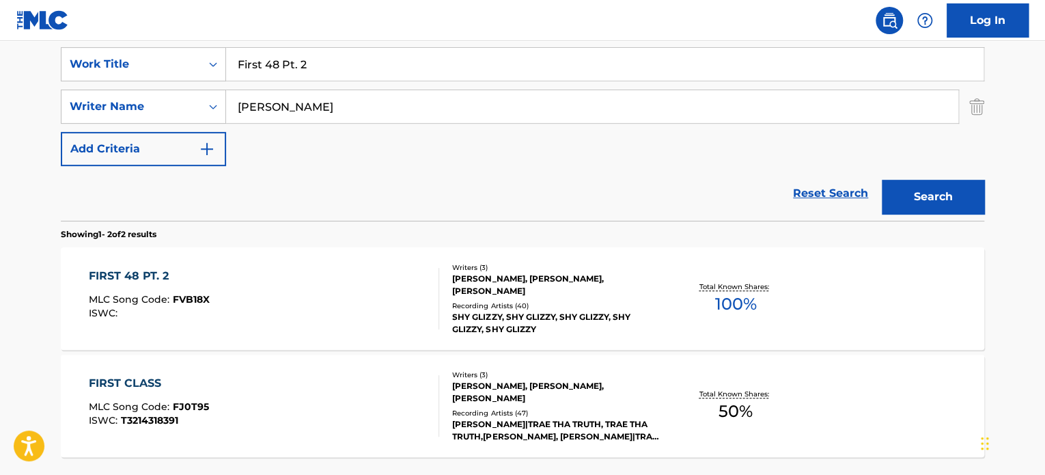
scroll to position [276, 0]
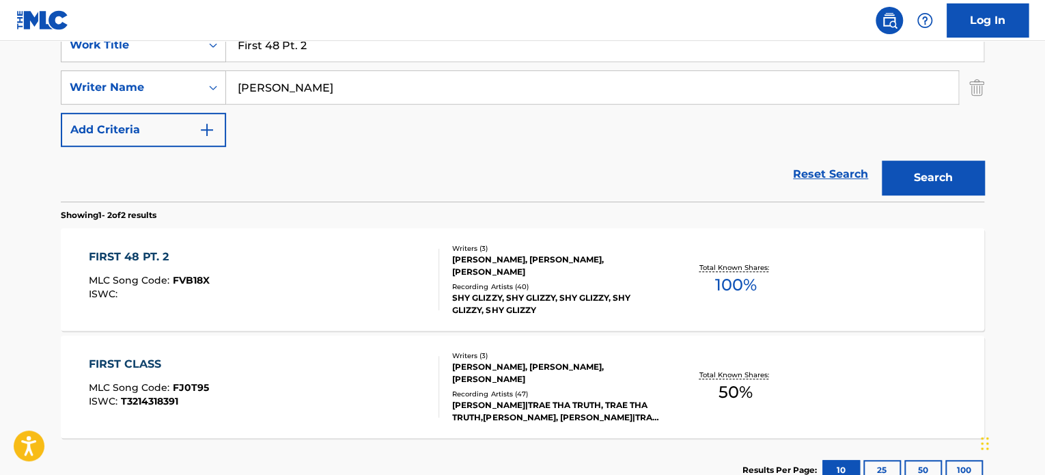
click at [510, 292] on div "SHY GLIZZY, SHY GLIZZY, SHY GLIZZY, SHY GLIZZY, SHY GLIZZY" at bounding box center [555, 304] width 206 height 25
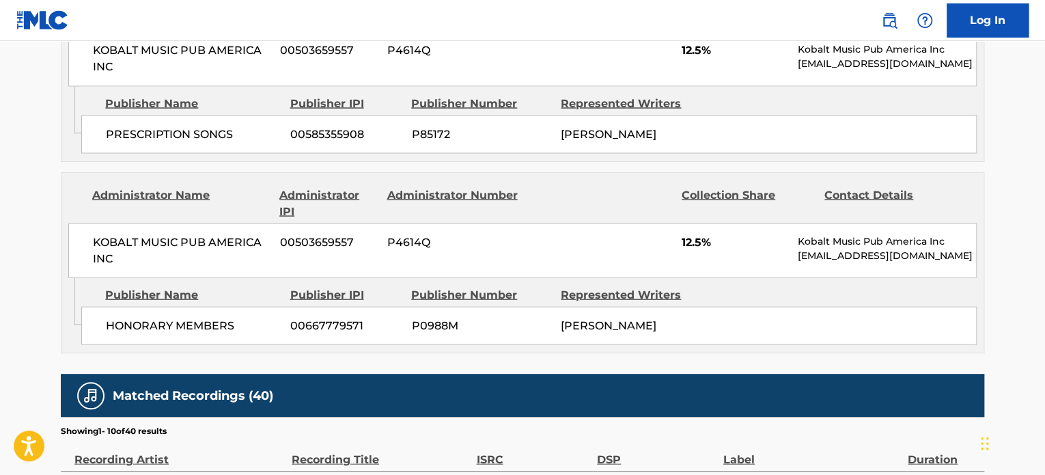
scroll to position [1111, 0]
